Goal: Find specific page/section: Find specific page/section

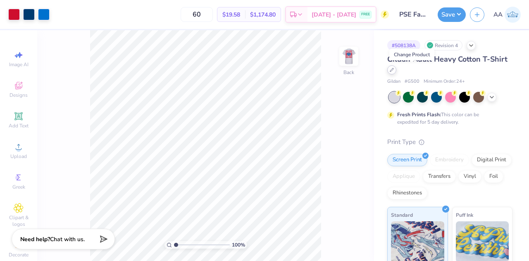
click at [397, 72] on div at bounding box center [391, 69] width 9 height 9
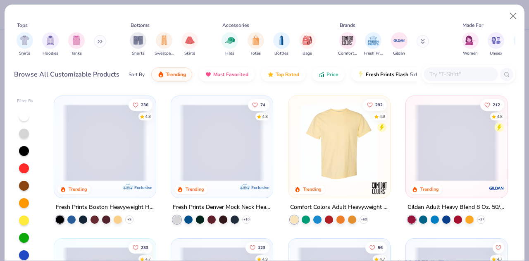
click at [456, 71] on input "text" at bounding box center [461, 74] width 64 height 10
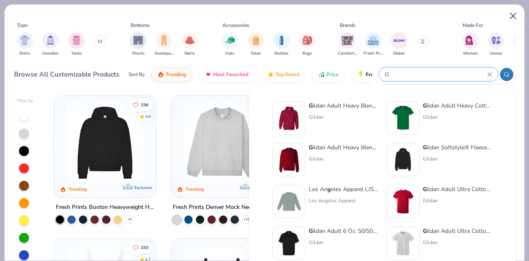
type input "G"
click at [516, 18] on button "Close" at bounding box center [514, 16] width 16 height 16
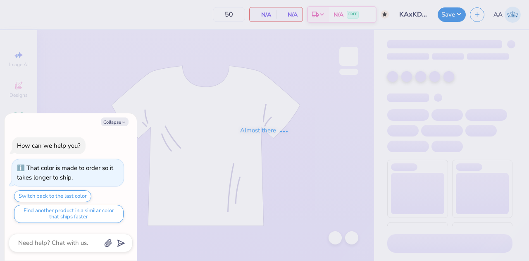
type textarea "x"
